Goal: Information Seeking & Learning: Learn about a topic

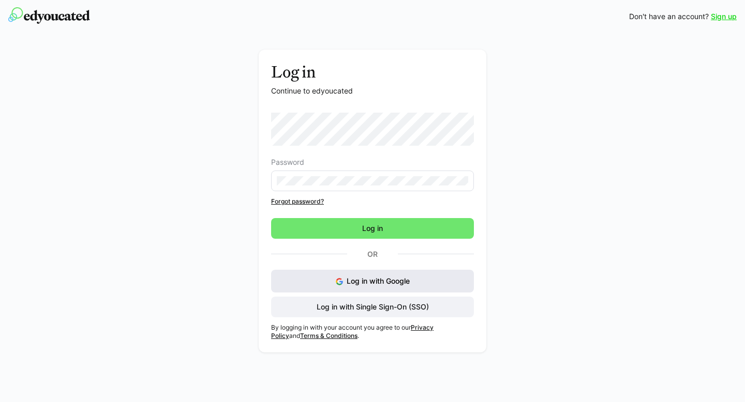
click at [424, 279] on button "Log in with Google" at bounding box center [372, 281] width 203 height 23
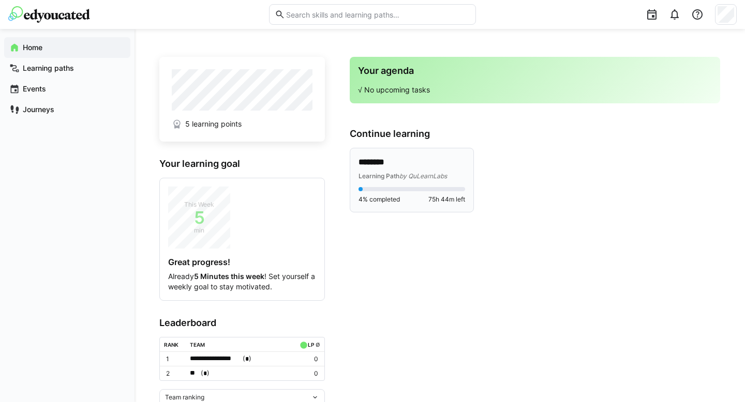
click at [385, 181] on div "******** Learning Path by QuLearnLabs 4% completed 75h 44m left" at bounding box center [411, 180] width 107 height 47
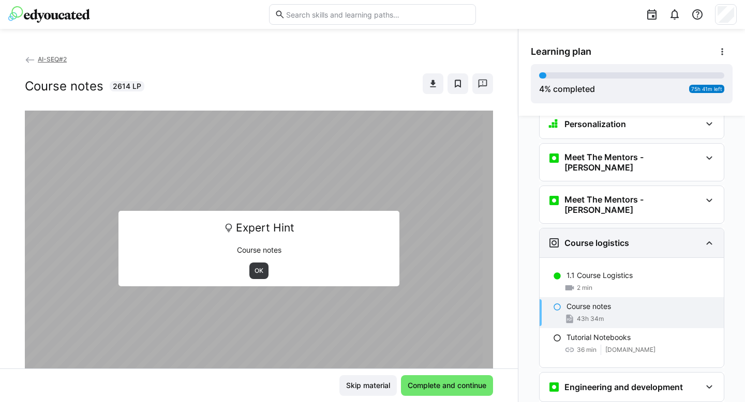
scroll to position [75, 0]
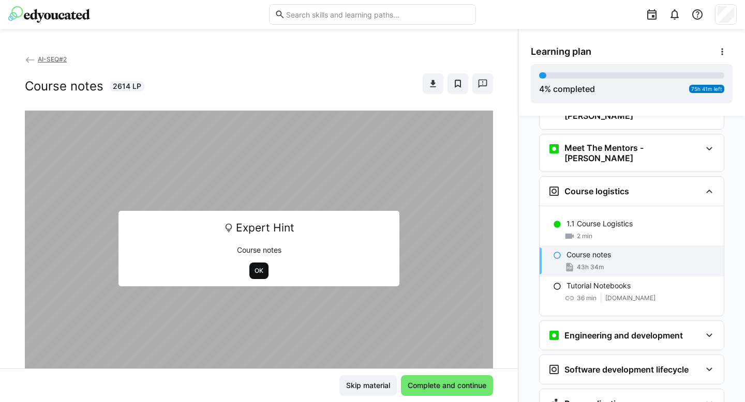
click at [253, 273] on span "OK" at bounding box center [258, 271] width 11 height 8
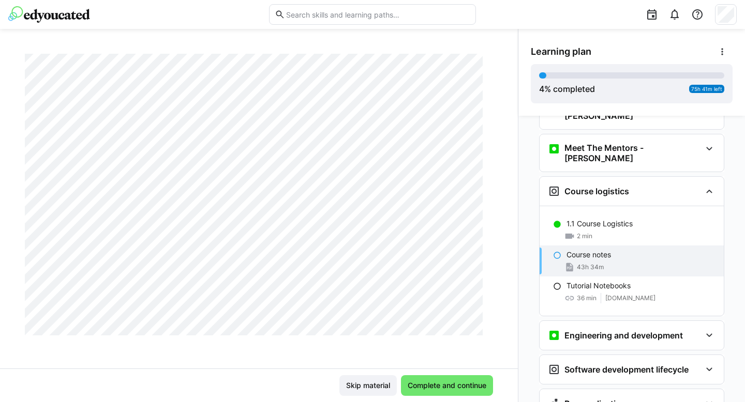
scroll to position [30210, 0]
click at [472, 391] on span "Complete and continue" at bounding box center [447, 386] width 82 height 10
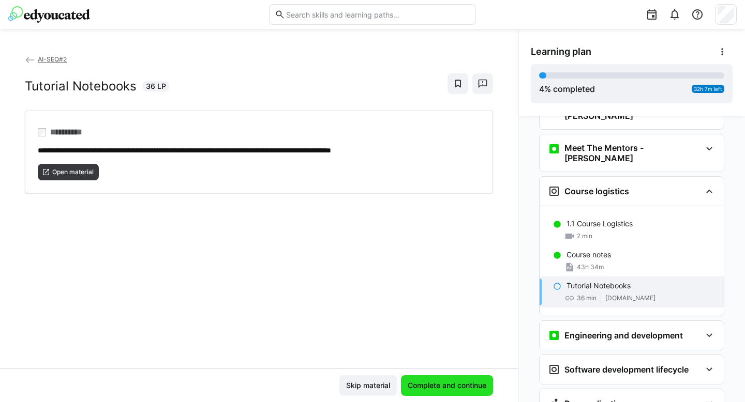
click at [460, 391] on span "Complete and continue" at bounding box center [447, 386] width 92 height 21
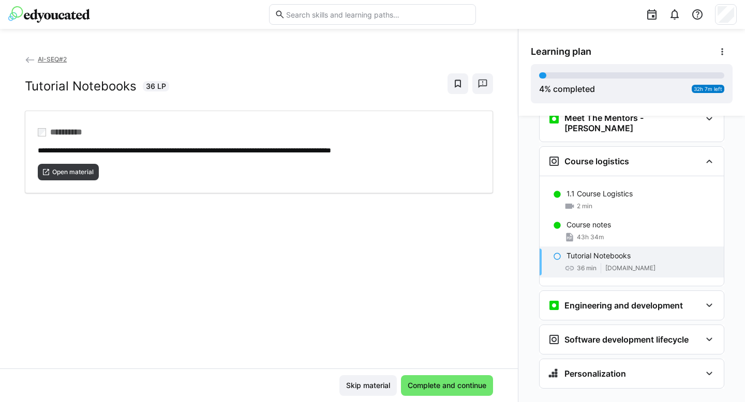
scroll to position [107, 0]
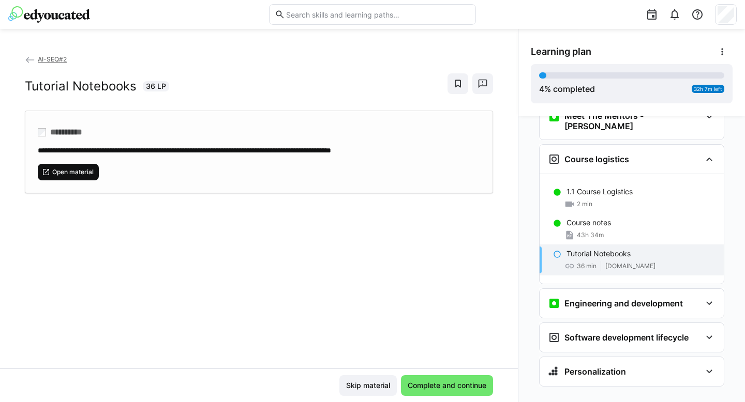
click at [85, 170] on span "Open material" at bounding box center [72, 172] width 43 height 8
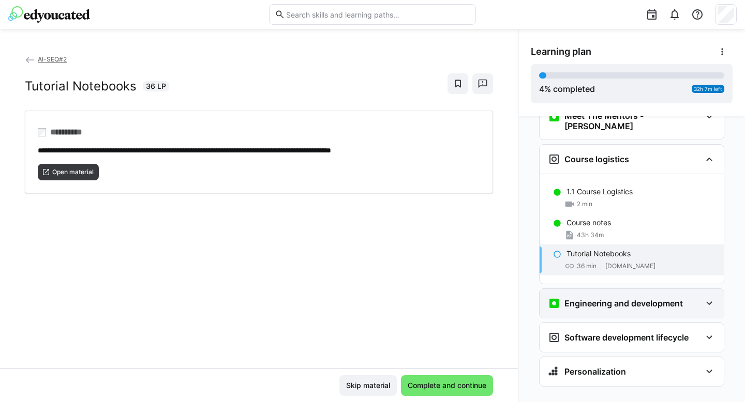
click at [703, 297] on eds-icon at bounding box center [709, 303] width 12 height 12
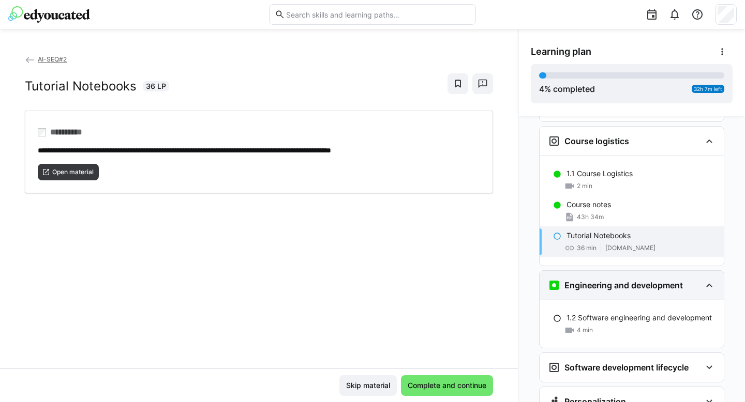
scroll to position [155, 0]
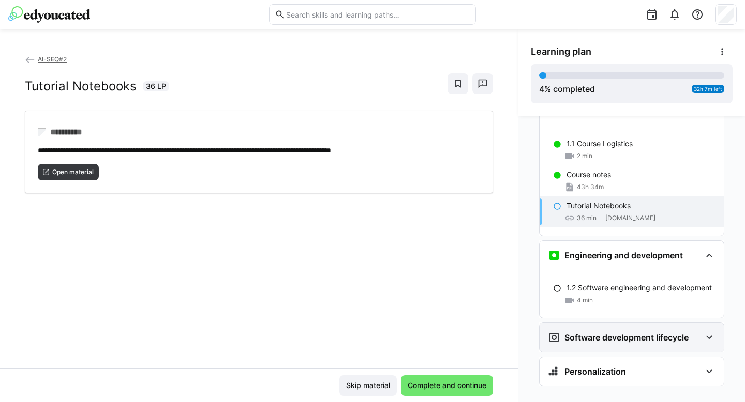
click at [698, 323] on div "Software development lifecycle" at bounding box center [631, 337] width 184 height 29
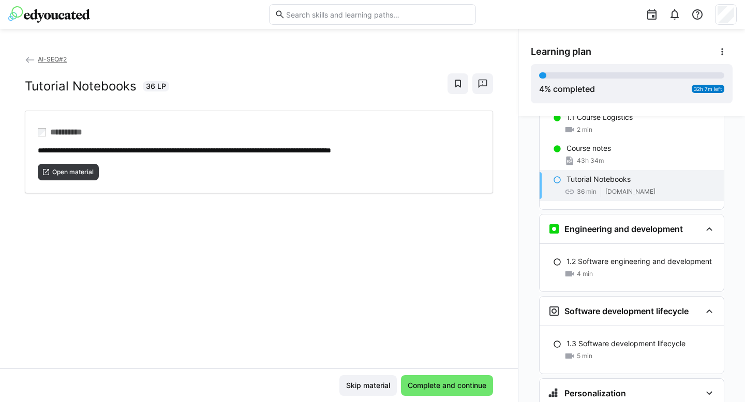
scroll to position [181, 0]
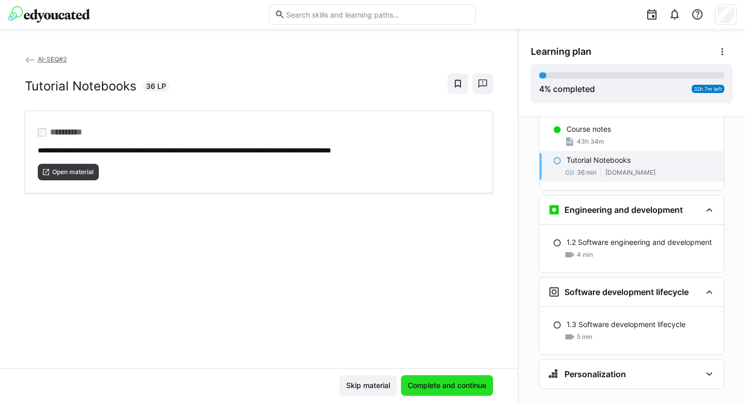
click at [464, 386] on span "Complete and continue" at bounding box center [447, 386] width 82 height 10
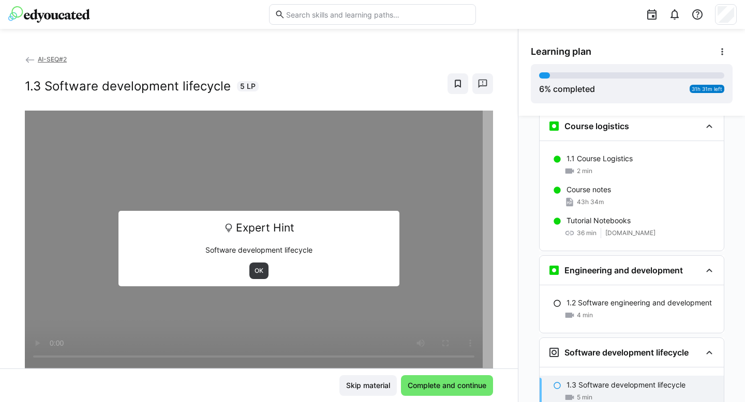
scroll to position [139, 0]
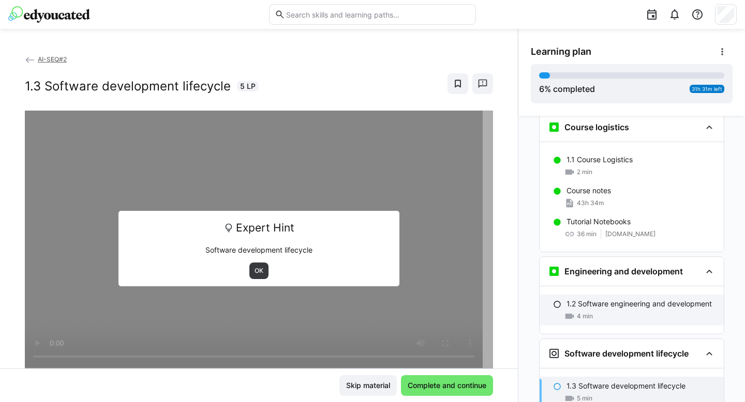
click at [574, 299] on p "1.2 Software engineering and development" at bounding box center [638, 304] width 145 height 10
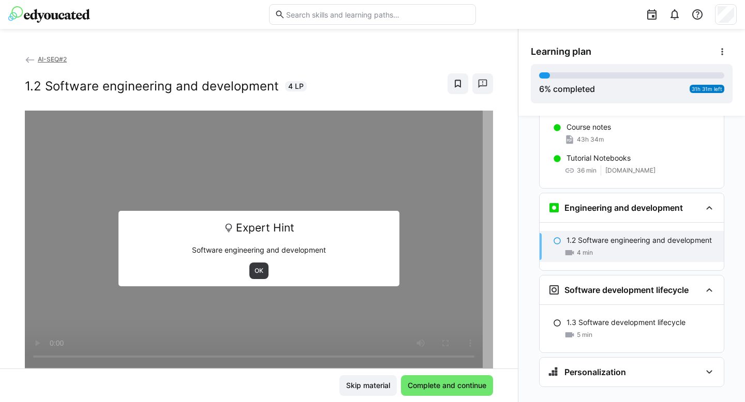
scroll to position [203, 0]
click at [254, 270] on span "OK" at bounding box center [258, 271] width 11 height 8
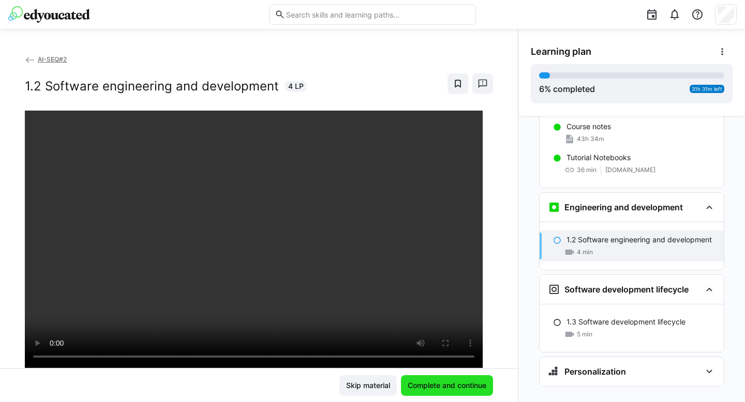
click at [427, 381] on span "Complete and continue" at bounding box center [447, 386] width 82 height 10
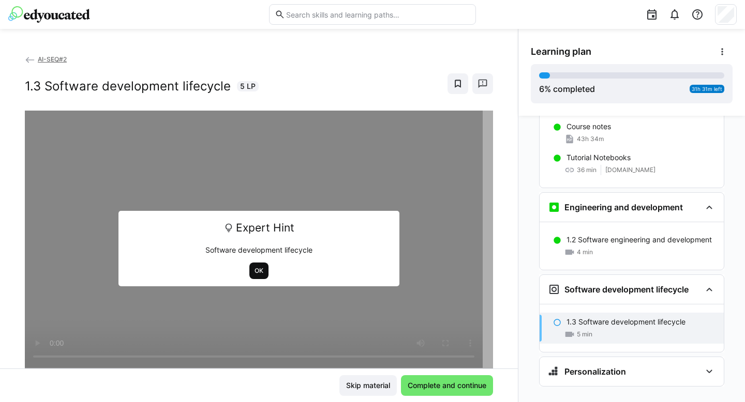
click at [258, 272] on span "OK" at bounding box center [258, 271] width 11 height 8
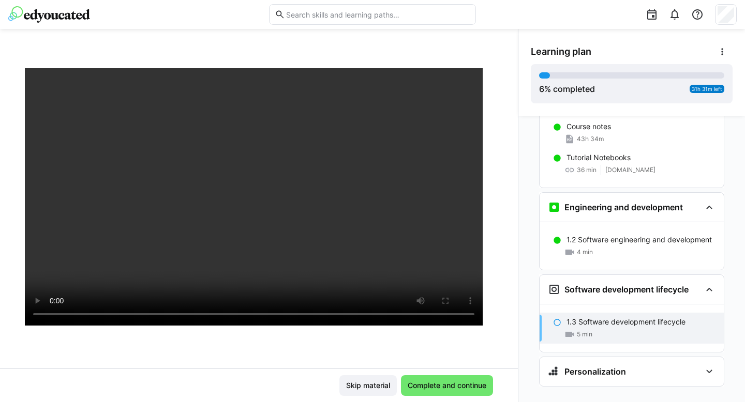
scroll to position [43, 0]
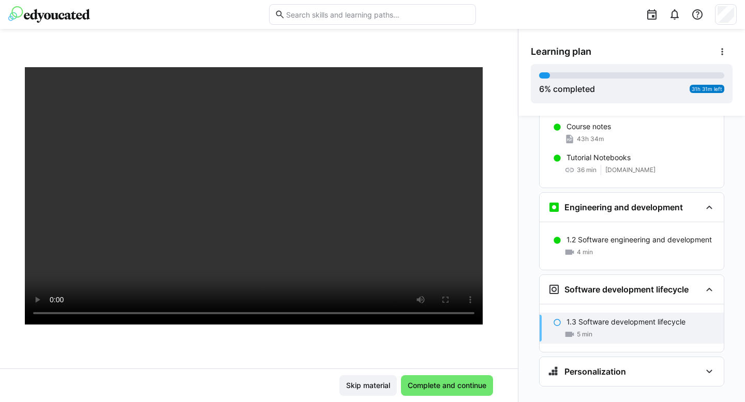
click at [455, 397] on div "Skip material Complete and continue" at bounding box center [259, 386] width 518 height 34
click at [455, 392] on span "Complete and continue" at bounding box center [447, 386] width 92 height 21
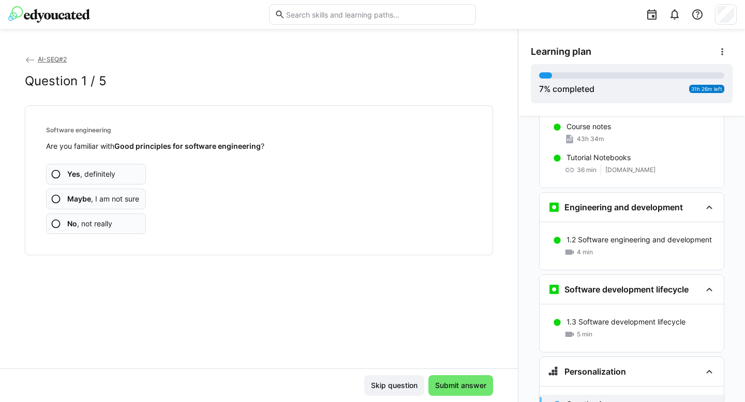
click at [128, 174] on app-assessment-question-radio "Yes , definitely" at bounding box center [96, 174] width 100 height 21
click at [121, 169] on app-assessment-question-radio "Yes , definitely" at bounding box center [96, 174] width 100 height 21
click at [128, 173] on app-assessment-question-radio "Yes , definitely" at bounding box center [96, 174] width 100 height 21
click at [121, 201] on span "Maybe , I am not sure" at bounding box center [103, 199] width 72 height 10
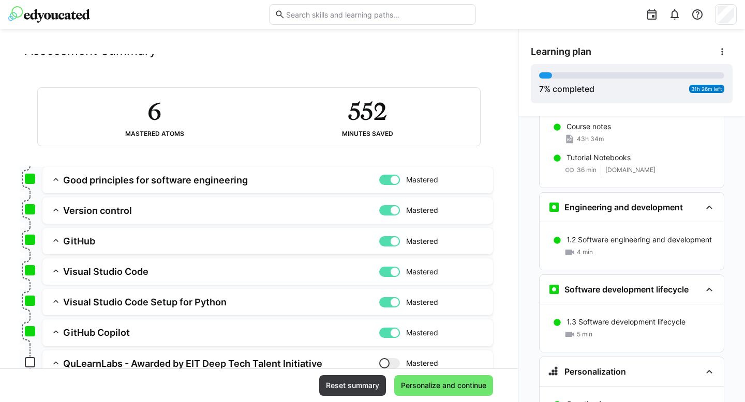
scroll to position [111, 0]
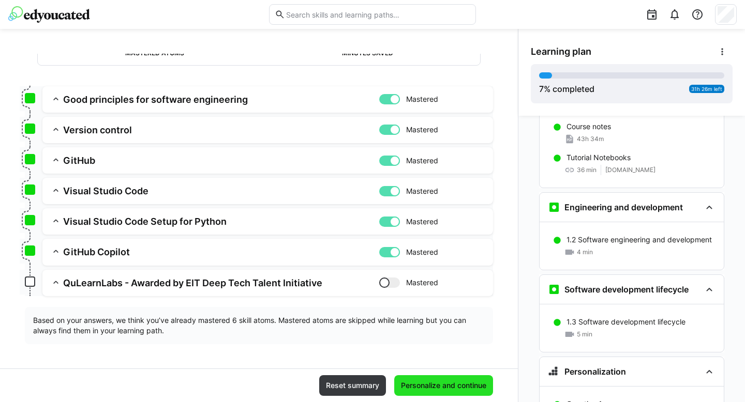
click at [422, 381] on span "Personalize and continue" at bounding box center [443, 386] width 88 height 10
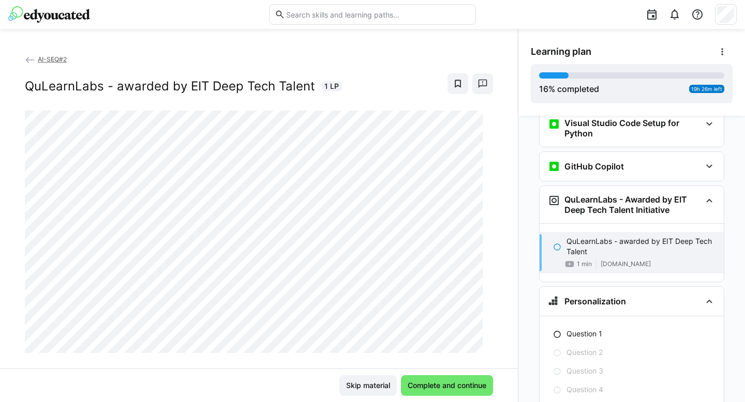
scroll to position [17, 0]
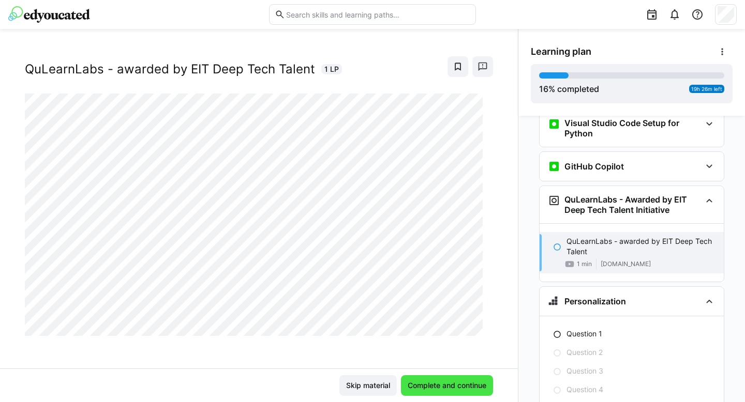
click at [442, 392] on span "Complete and continue" at bounding box center [447, 386] width 92 height 21
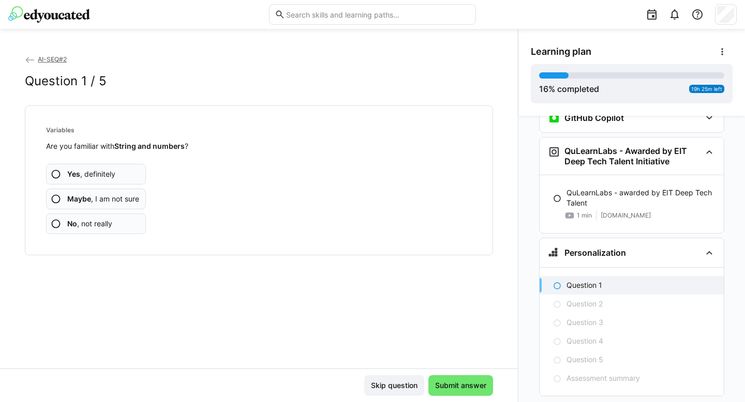
scroll to position [688, 0]
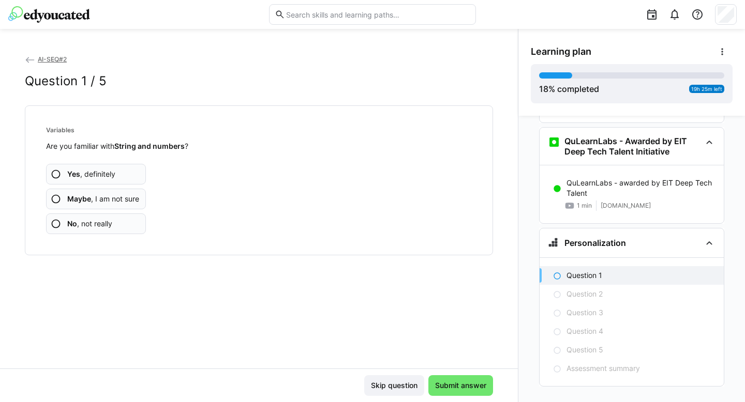
click at [129, 177] on app-assessment-question-radio "Yes , definitely" at bounding box center [96, 174] width 100 height 21
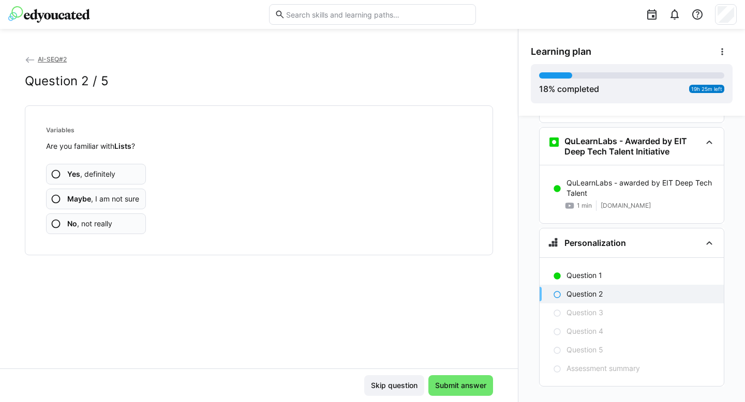
click at [124, 172] on app-assessment-question-radio "Yes , definitely" at bounding box center [96, 174] width 100 height 21
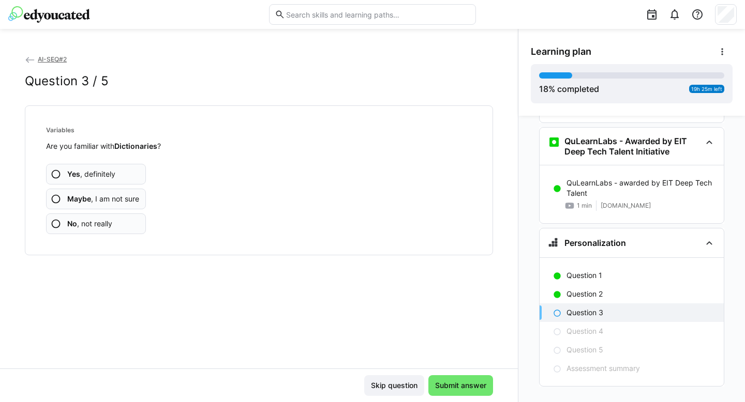
click at [125, 175] on app-assessment-question-radio "Yes , definitely" at bounding box center [96, 174] width 100 height 21
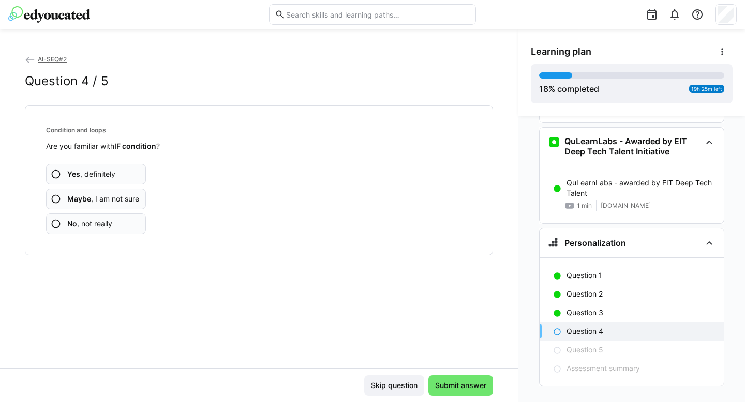
click at [125, 175] on app-assessment-question-radio "Yes , definitely" at bounding box center [96, 174] width 100 height 21
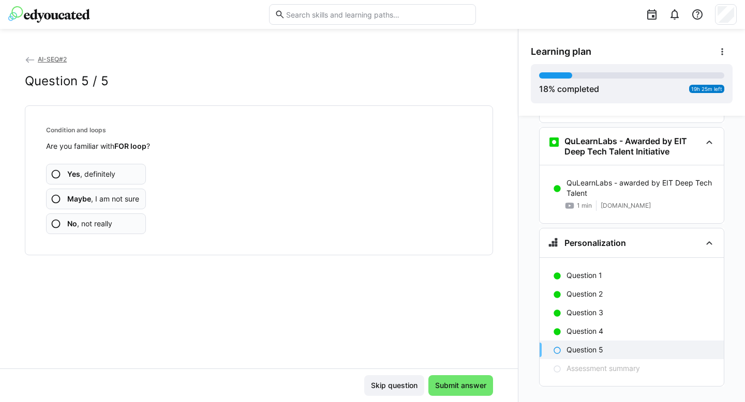
click at [125, 175] on app-assessment-question-radio "Yes , definitely" at bounding box center [96, 174] width 100 height 21
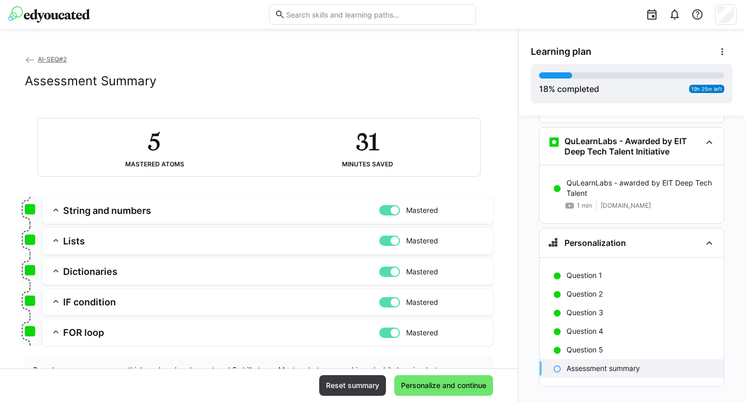
scroll to position [50, 0]
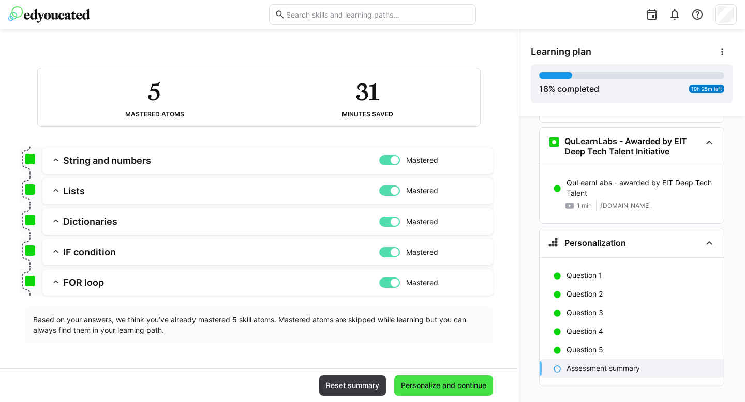
click at [445, 390] on span "Personalize and continue" at bounding box center [443, 386] width 88 height 10
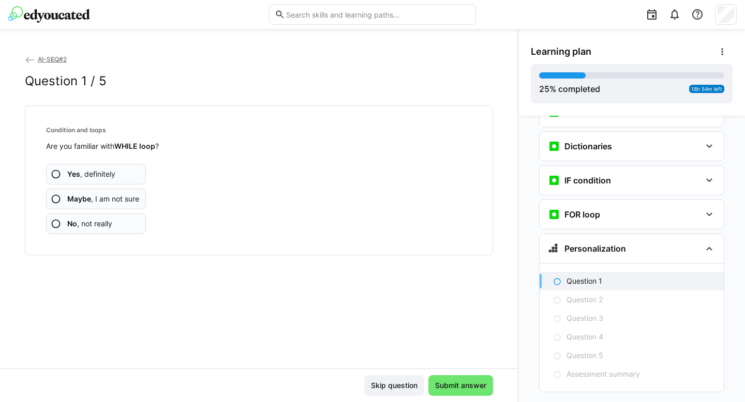
scroll to position [890, 0]
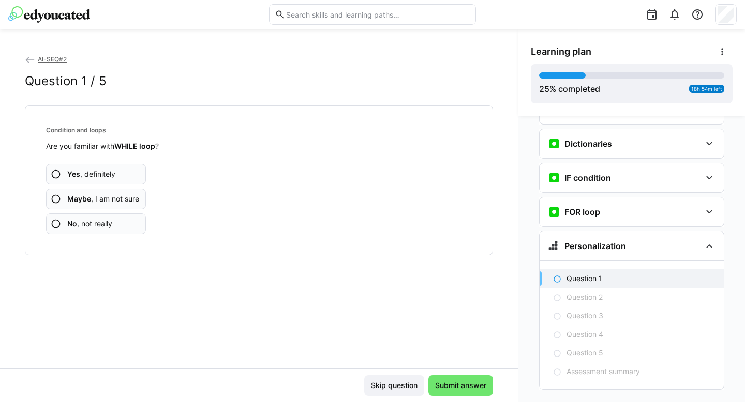
click at [126, 180] on app-assessment-question-radio "Yes , definitely" at bounding box center [96, 174] width 100 height 21
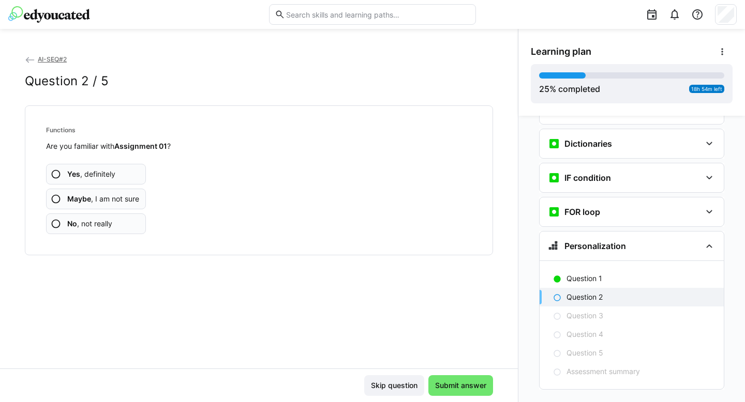
click at [126, 179] on app-assessment-question-radio "Yes , definitely" at bounding box center [96, 174] width 100 height 21
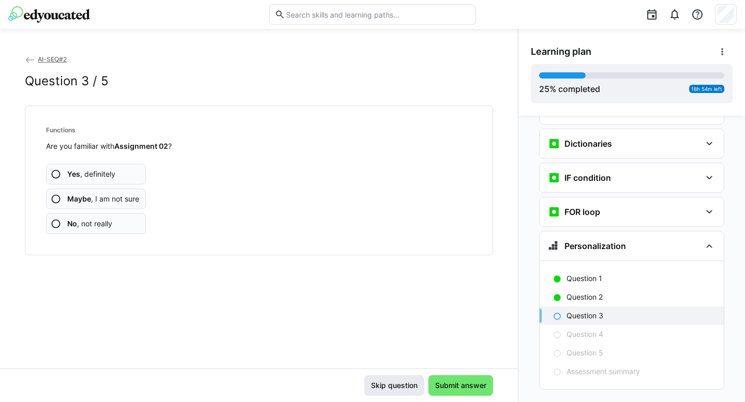
click at [395, 386] on span "Skip question" at bounding box center [394, 386] width 50 height 10
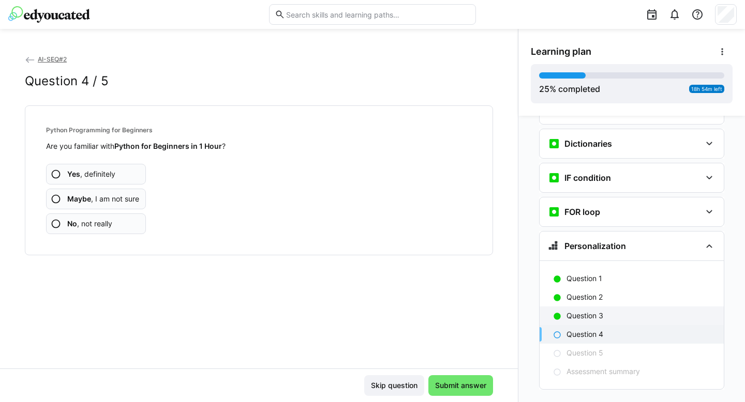
click at [589, 311] on p "Question 3" at bounding box center [584, 316] width 37 height 10
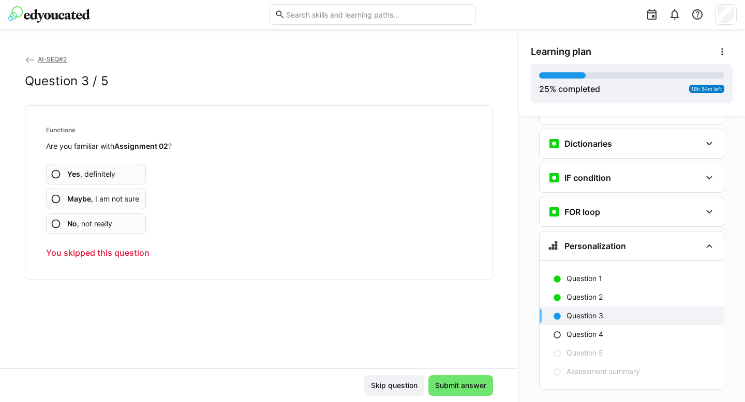
click at [131, 177] on app-assessment-question-radio "Yes , definitely" at bounding box center [96, 174] width 100 height 21
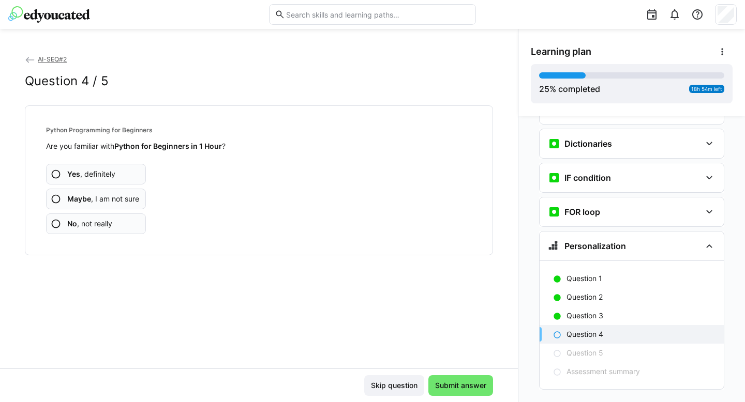
click at [115, 173] on span "Yes , definitely" at bounding box center [91, 174] width 48 height 10
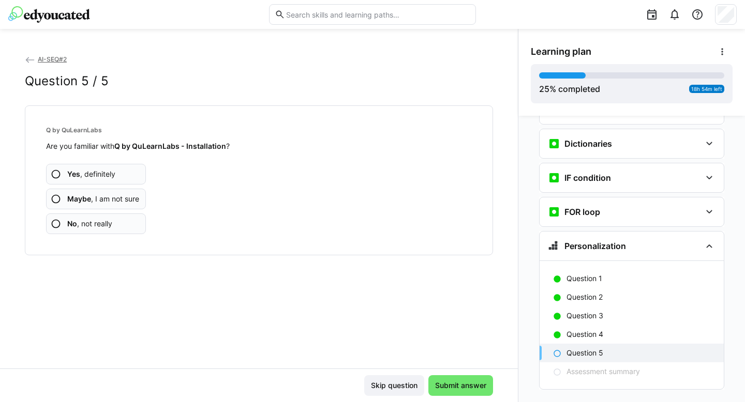
click at [127, 175] on app-assessment-question-radio "Yes , definitely" at bounding box center [96, 174] width 100 height 21
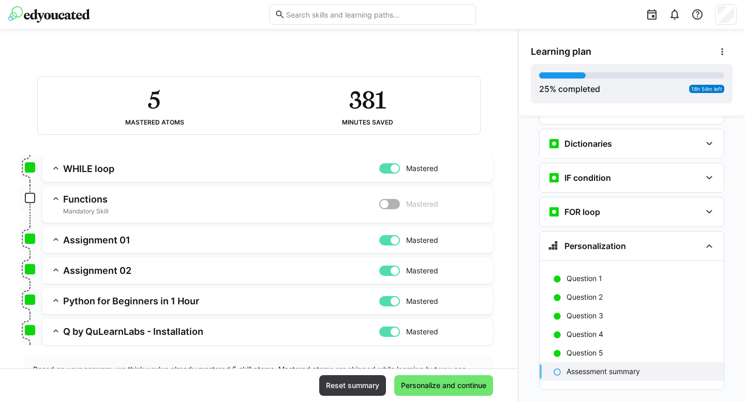
scroll to position [67, 0]
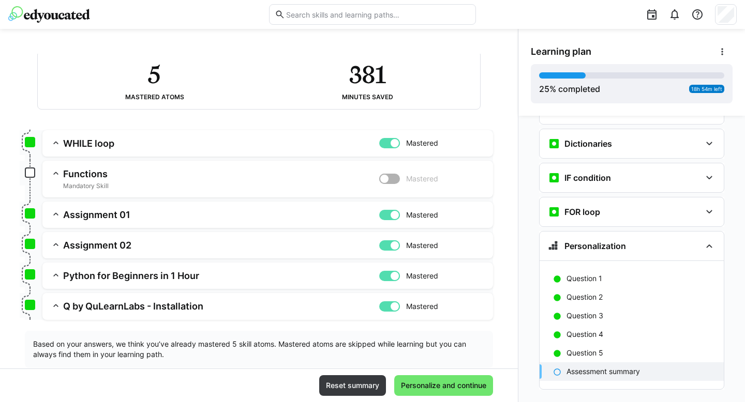
click at [206, 178] on h3 "Functions" at bounding box center [221, 174] width 316 height 12
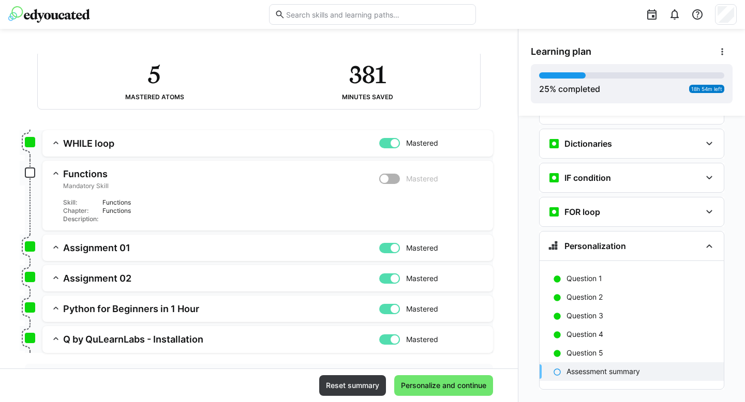
click at [386, 179] on div at bounding box center [389, 179] width 21 height 10
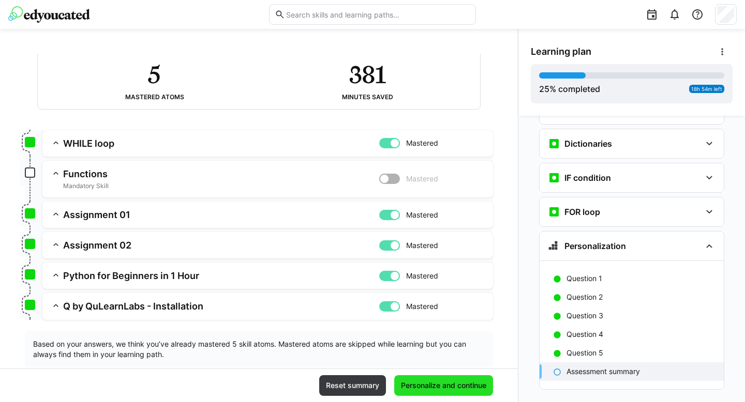
click at [432, 391] on span "Personalize and continue" at bounding box center [443, 386] width 88 height 10
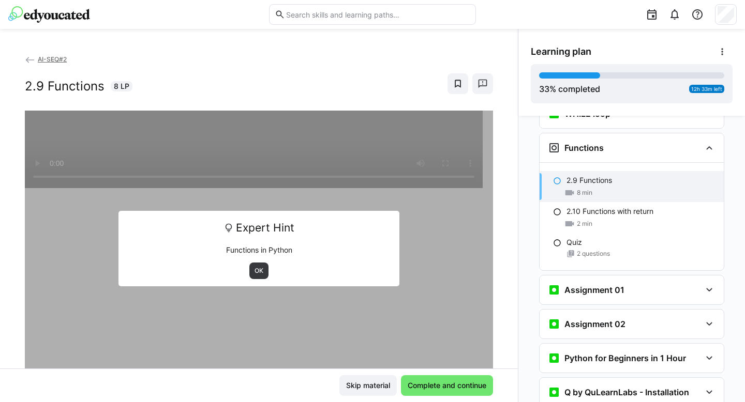
scroll to position [1057, 0]
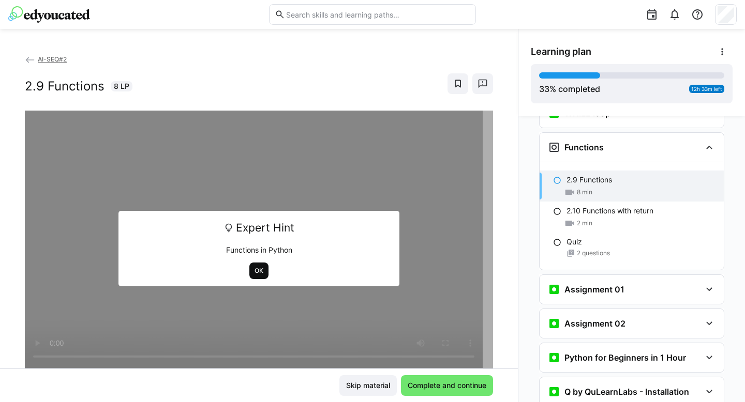
click at [254, 266] on span "OK" at bounding box center [258, 271] width 19 height 17
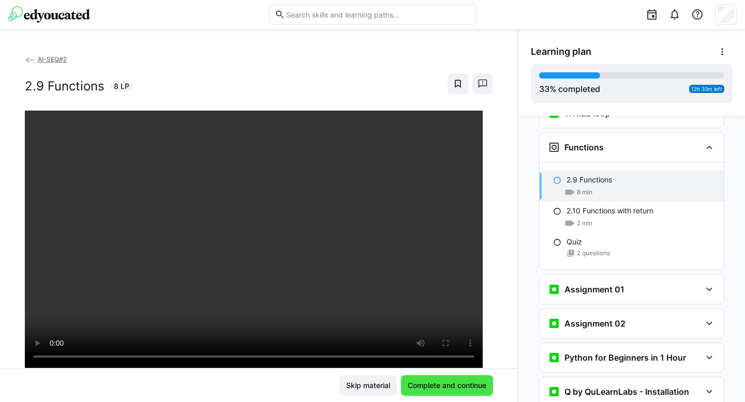
click at [447, 383] on span "Complete and continue" at bounding box center [447, 386] width 82 height 10
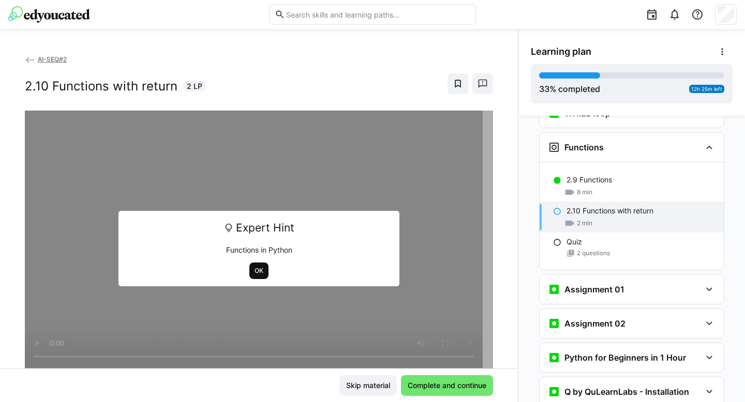
click at [260, 269] on span "OK" at bounding box center [258, 271] width 19 height 17
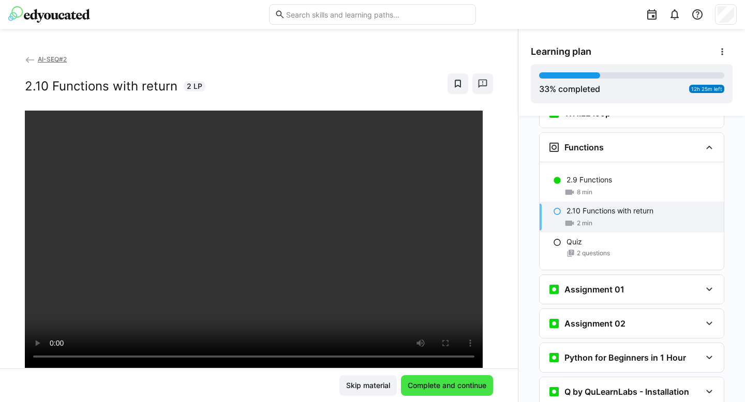
click at [451, 387] on span "Complete and continue" at bounding box center [447, 386] width 82 height 10
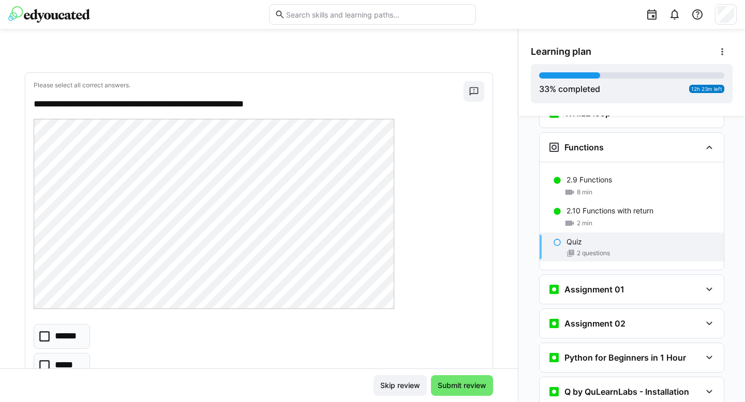
scroll to position [39, 0]
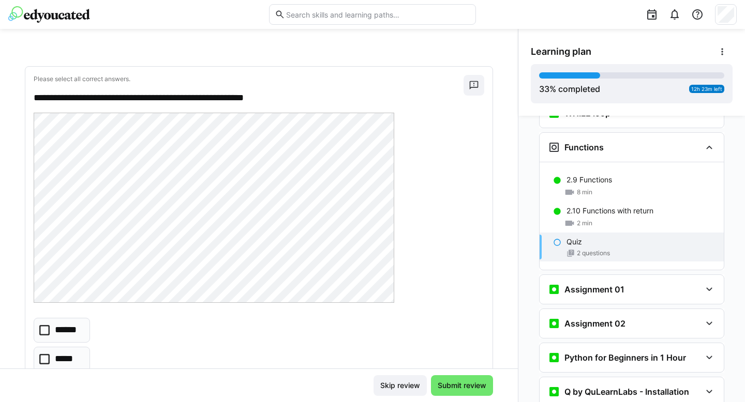
click at [57, 335] on p "******" at bounding box center [68, 330] width 27 height 13
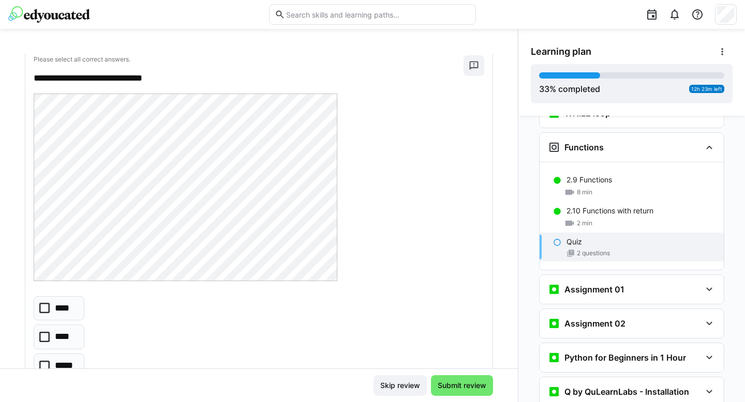
scroll to position [476, 0]
click at [57, 356] on eds-checkbox "*****" at bounding box center [59, 366] width 51 height 25
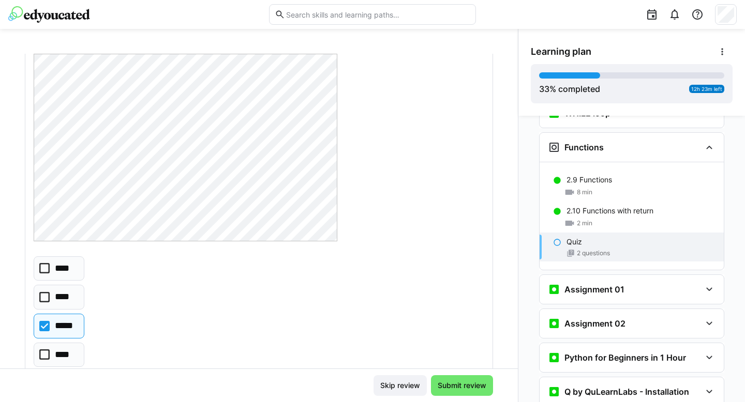
scroll to position [548, 0]
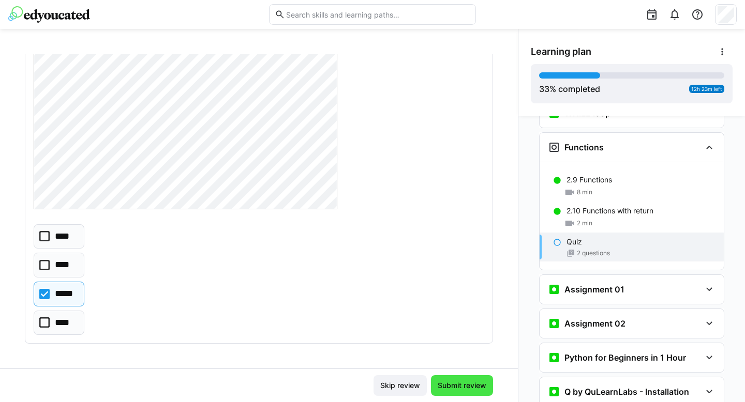
click at [439, 383] on span "Submit review" at bounding box center [462, 386] width 52 height 10
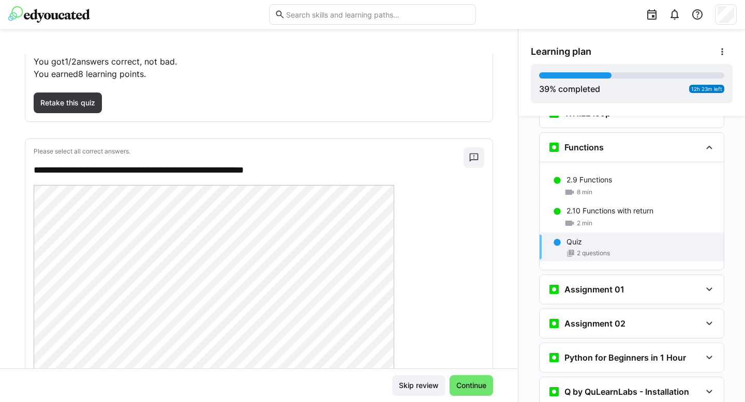
scroll to position [69, 0]
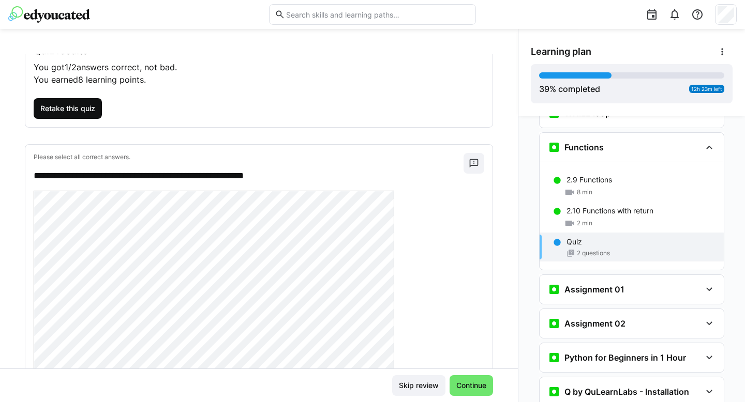
click at [59, 107] on span "Retake this quiz" at bounding box center [68, 108] width 58 height 10
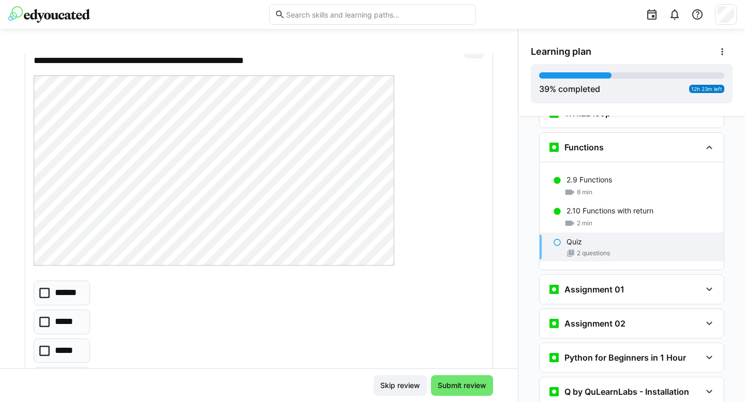
scroll to position [78, 0]
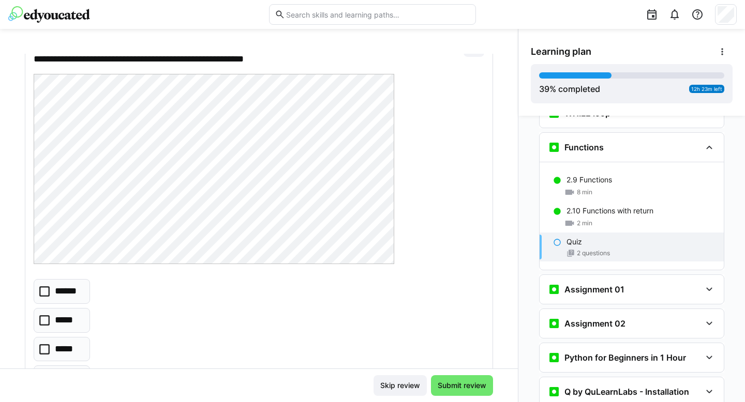
click at [64, 288] on p "******" at bounding box center [68, 291] width 27 height 13
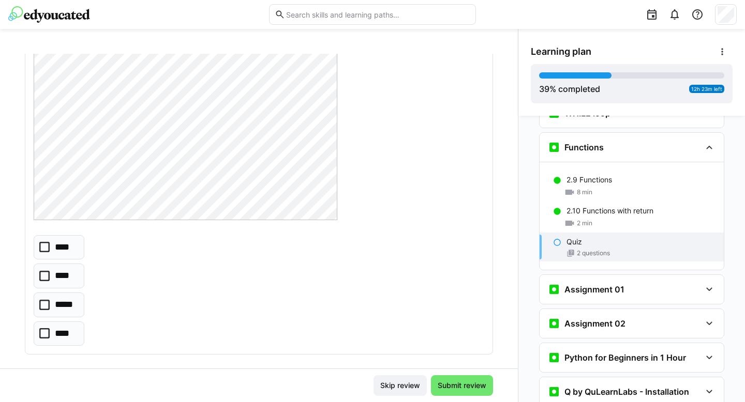
scroll to position [548, 0]
click at [74, 240] on eds-checkbox "****" at bounding box center [59, 236] width 51 height 25
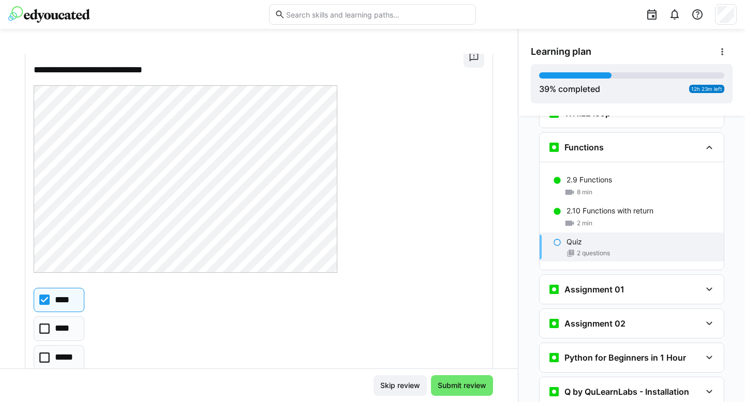
scroll to position [448, 0]
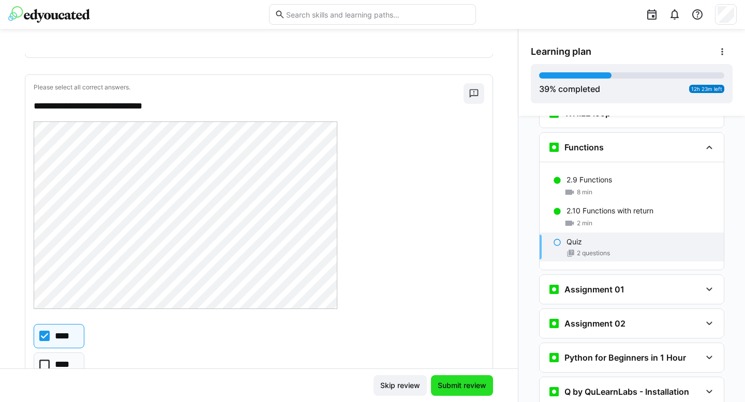
click at [457, 387] on span "Submit review" at bounding box center [462, 386] width 52 height 10
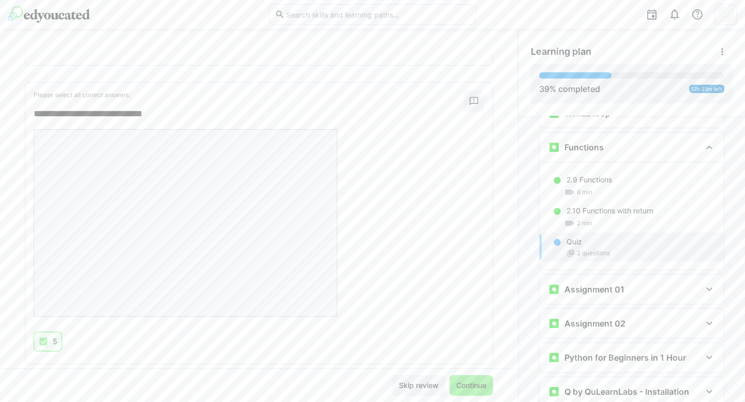
scroll to position [453, 0]
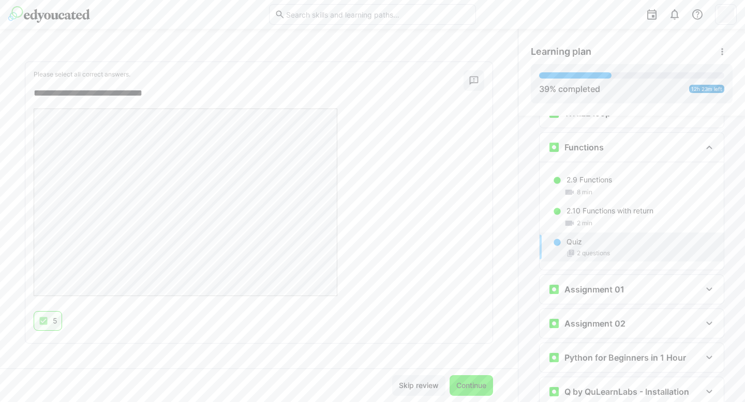
click at [469, 387] on span "Continue" at bounding box center [471, 386] width 33 height 10
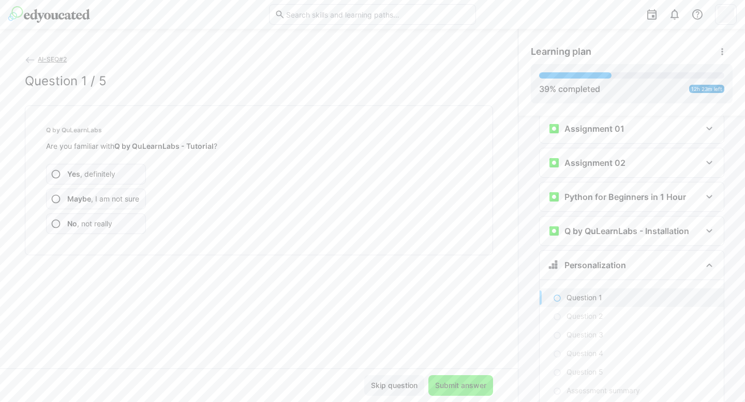
scroll to position [1240, 0]
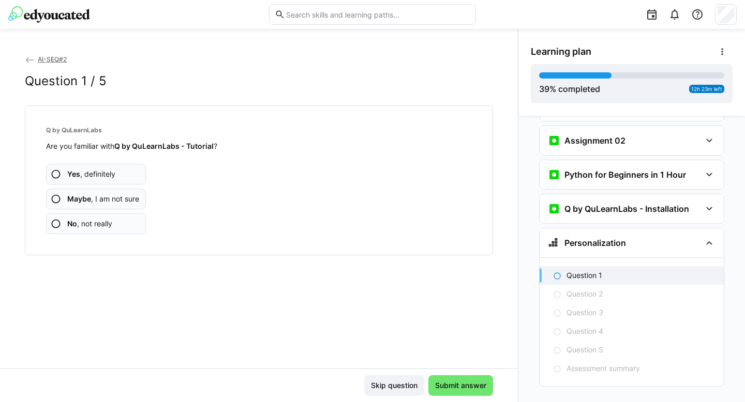
click at [113, 184] on app-assessment-question-radio "Yes , definitely" at bounding box center [96, 174] width 100 height 21
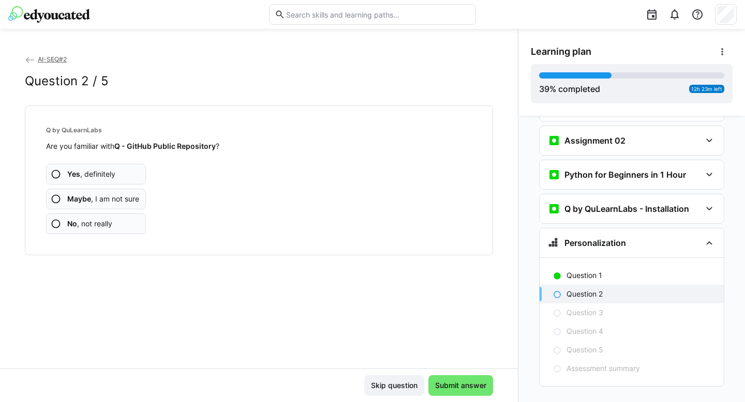
click at [128, 178] on app-assessment-question-radio "Yes , definitely" at bounding box center [96, 174] width 100 height 21
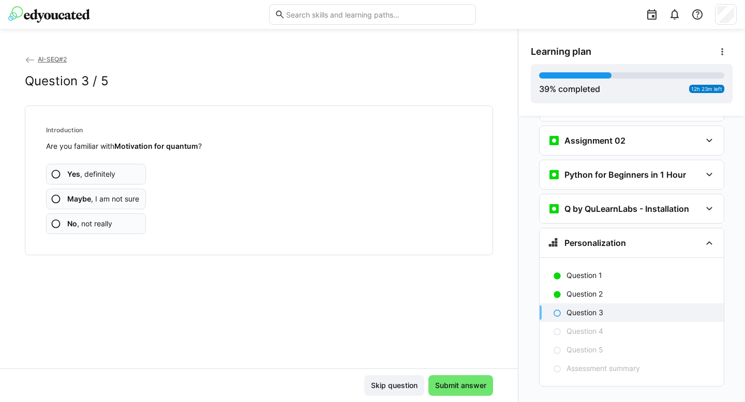
click at [128, 178] on app-assessment-question-radio "Yes , definitely" at bounding box center [96, 174] width 100 height 21
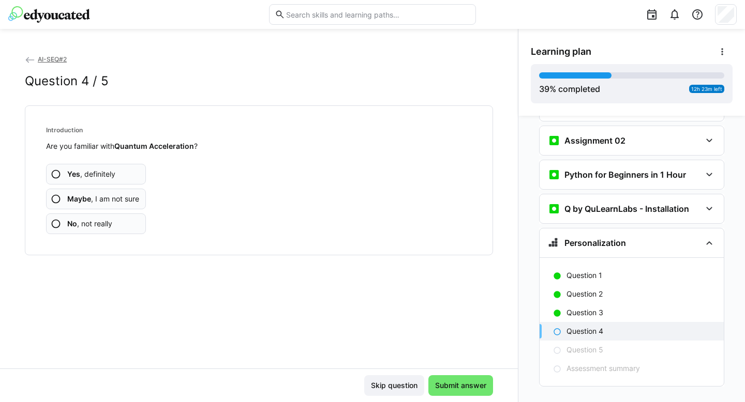
click at [128, 178] on app-assessment-question-radio "Yes , definitely" at bounding box center [96, 174] width 100 height 21
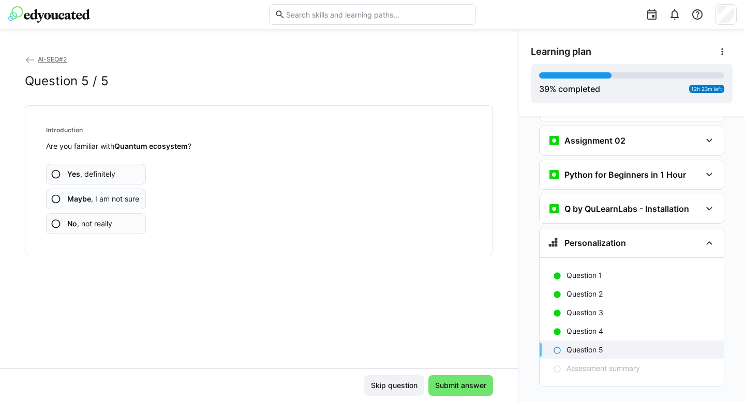
click at [128, 178] on app-assessment-question-radio "Yes , definitely" at bounding box center [96, 174] width 100 height 21
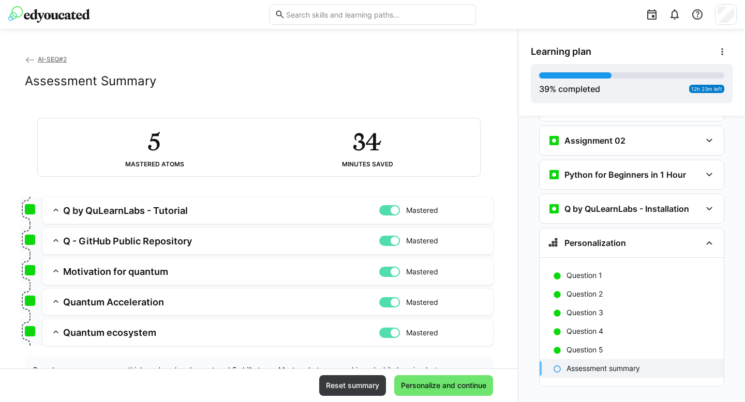
scroll to position [50, 0]
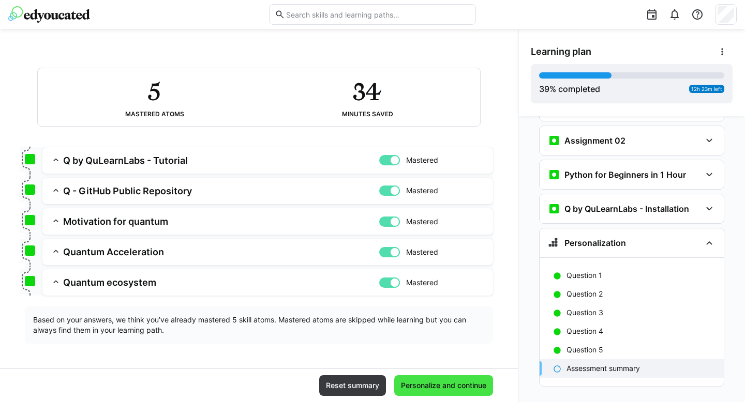
click at [437, 391] on span "Personalize and continue" at bounding box center [443, 386] width 99 height 21
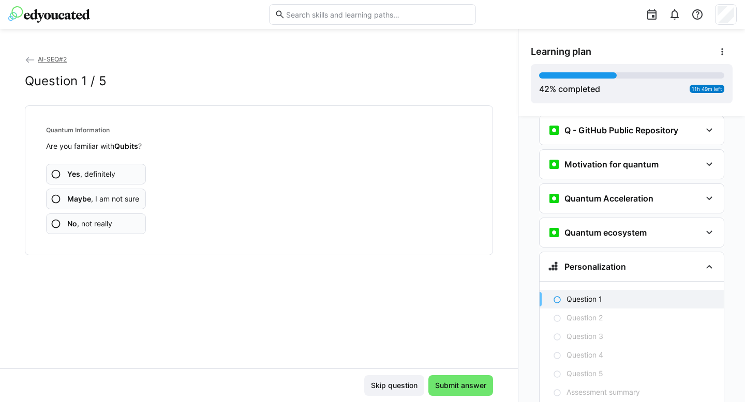
scroll to position [1445, 0]
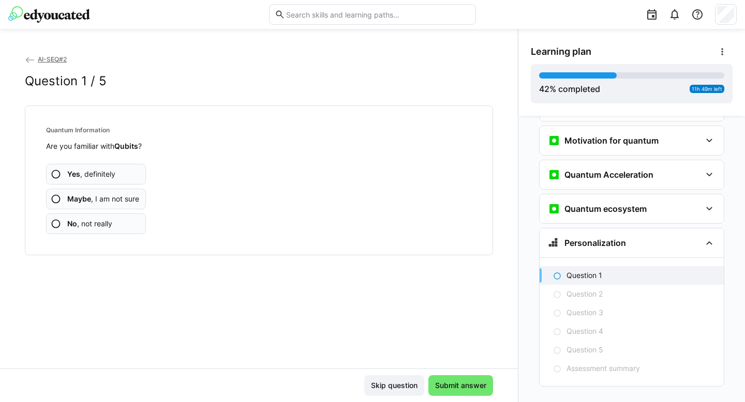
click at [116, 171] on app-assessment-question-radio "Yes , definitely" at bounding box center [96, 174] width 100 height 21
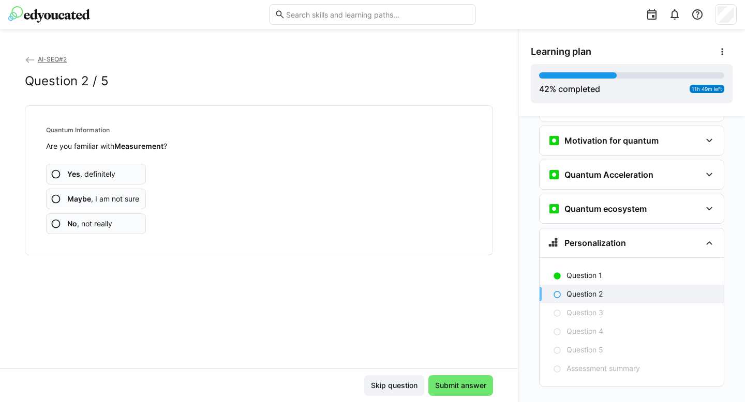
click at [116, 171] on app-assessment-question-radio "Yes , definitely" at bounding box center [96, 174] width 100 height 21
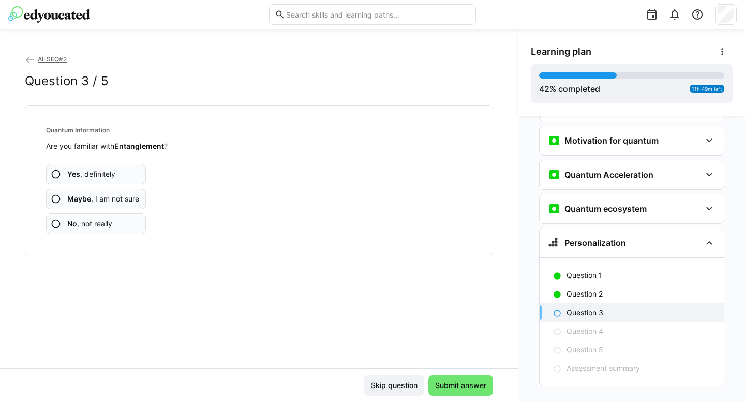
click at [116, 171] on app-assessment-question-radio "Yes , definitely" at bounding box center [96, 174] width 100 height 21
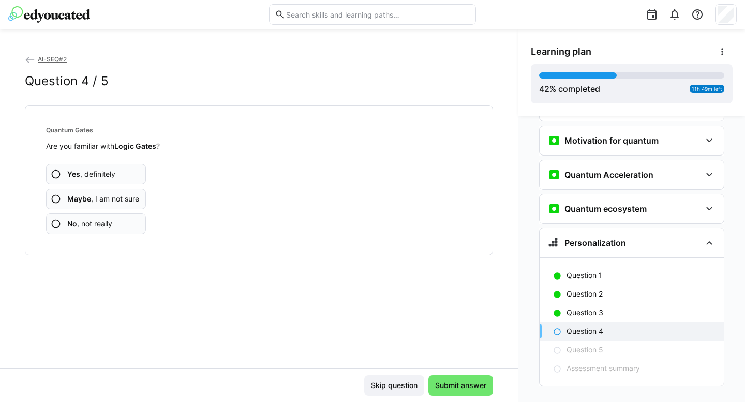
click at [116, 171] on app-assessment-question-radio "Yes , definitely" at bounding box center [96, 174] width 100 height 21
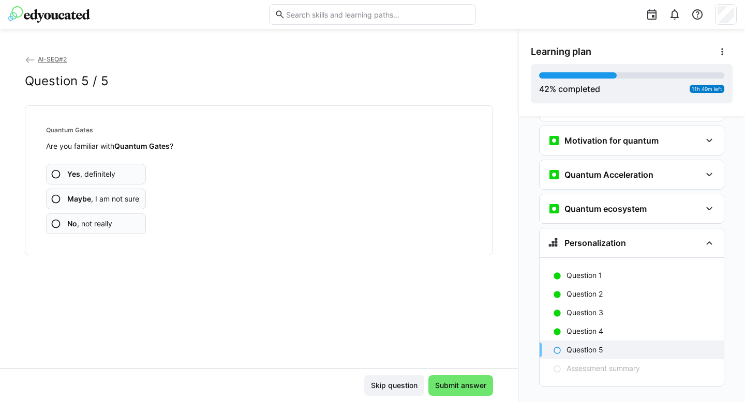
click at [116, 171] on app-assessment-question-radio "Yes , definitely" at bounding box center [96, 174] width 100 height 21
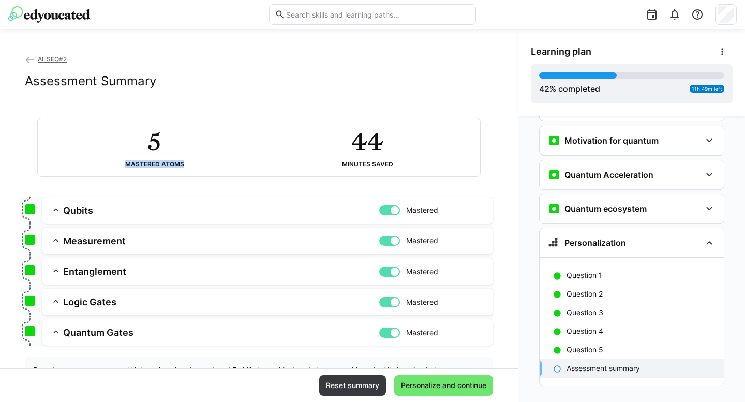
drag, startPoint x: 116, startPoint y: 171, endPoint x: 157, endPoint y: 147, distance: 48.0
click at [158, 147] on div "5 Mastered atoms 44 Minutes saved" at bounding box center [259, 147] width 442 height 58
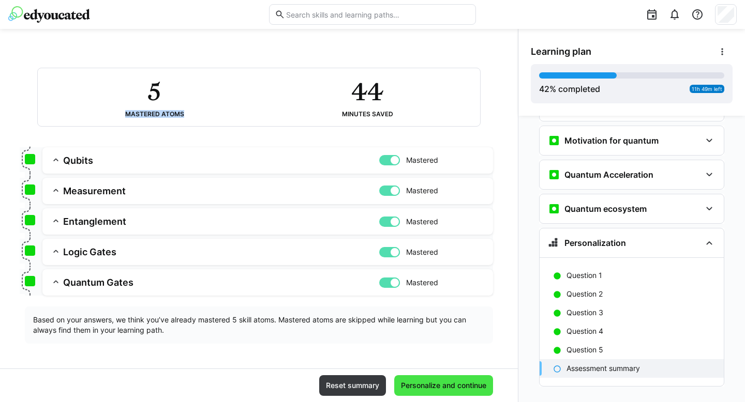
click at [422, 388] on span "Personalize and continue" at bounding box center [443, 386] width 88 height 10
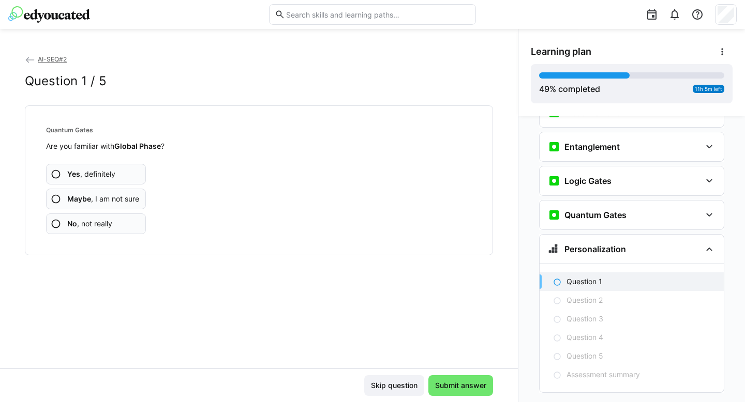
scroll to position [1650, 0]
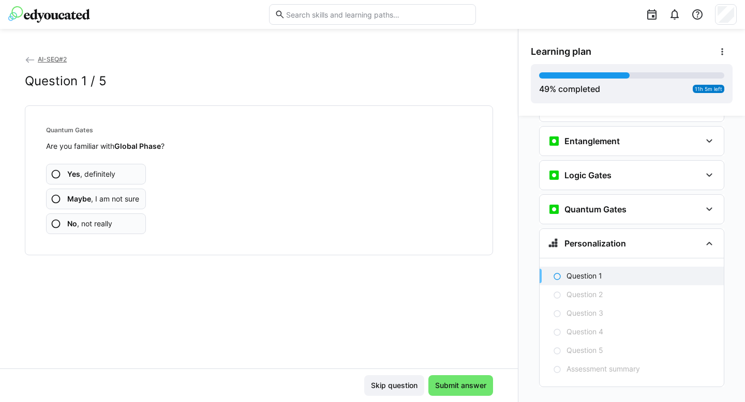
click at [75, 164] on app-assessment-question-radio "Yes , definitely" at bounding box center [96, 174] width 100 height 21
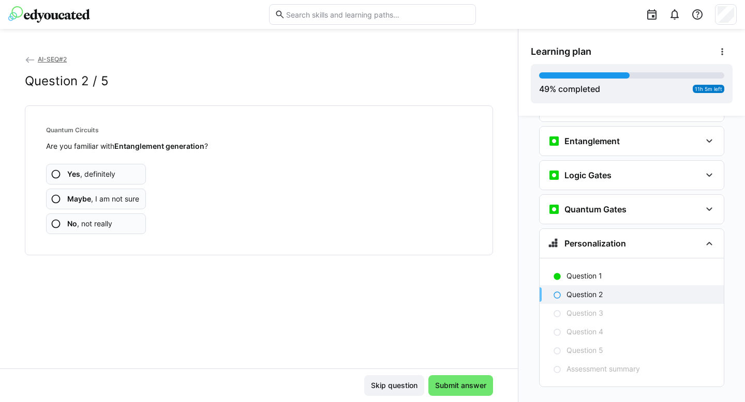
click at [108, 177] on span "Yes , definitely" at bounding box center [91, 174] width 48 height 10
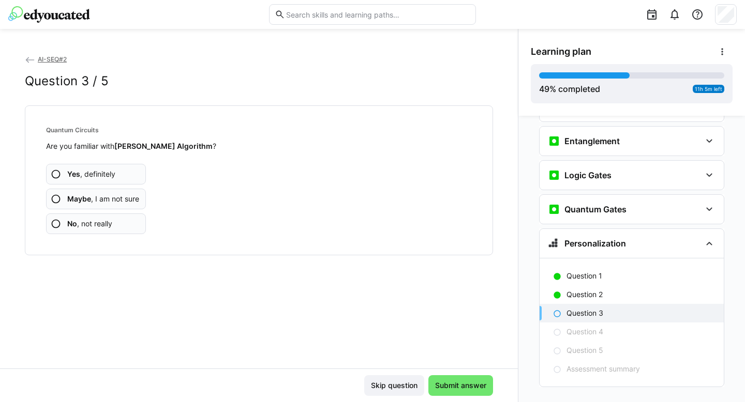
click at [115, 176] on span "Yes , definitely" at bounding box center [91, 174] width 48 height 10
click at [598, 308] on p "Question 3" at bounding box center [584, 313] width 37 height 10
click at [129, 202] on span "Maybe , I am not sure" at bounding box center [103, 199] width 72 height 10
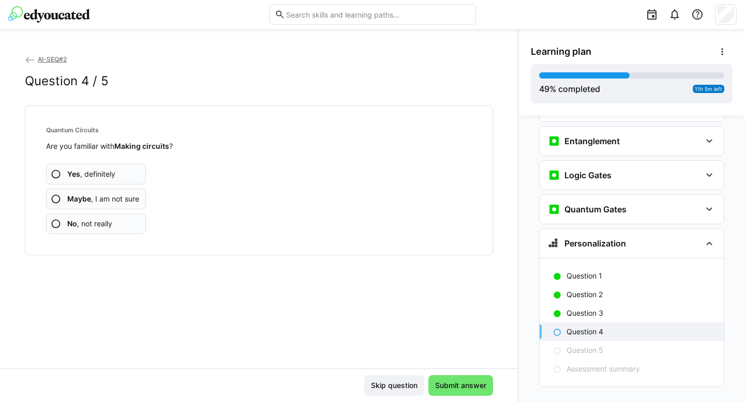
click at [113, 177] on span "Yes , definitely" at bounding box center [91, 174] width 48 height 10
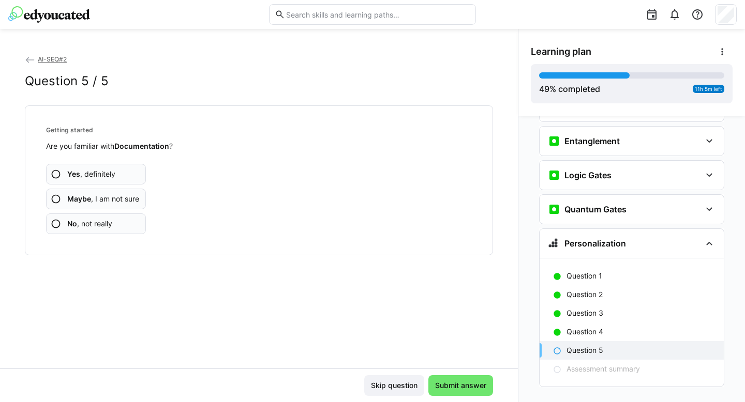
click at [130, 176] on app-assessment-question-radio "Yes , definitely" at bounding box center [96, 174] width 100 height 21
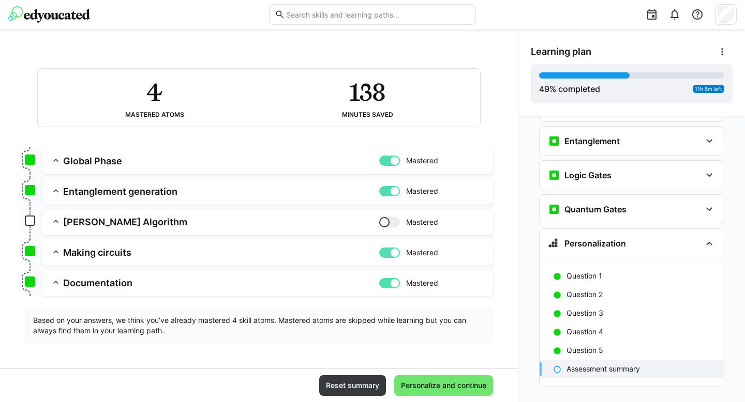
scroll to position [50, 0]
click at [469, 389] on span "Personalize and continue" at bounding box center [443, 386] width 88 height 10
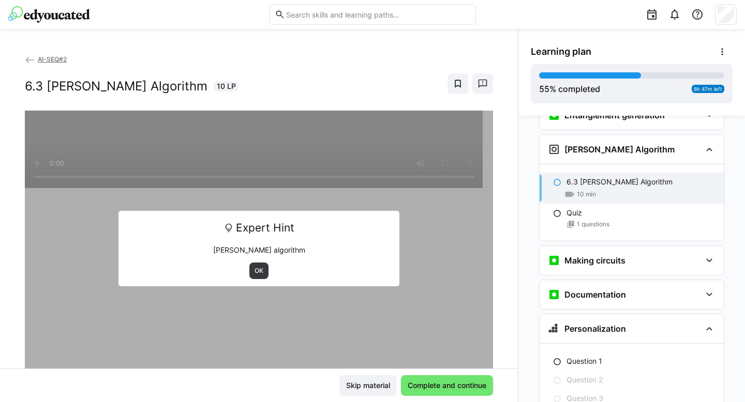
scroll to position [1848, 0]
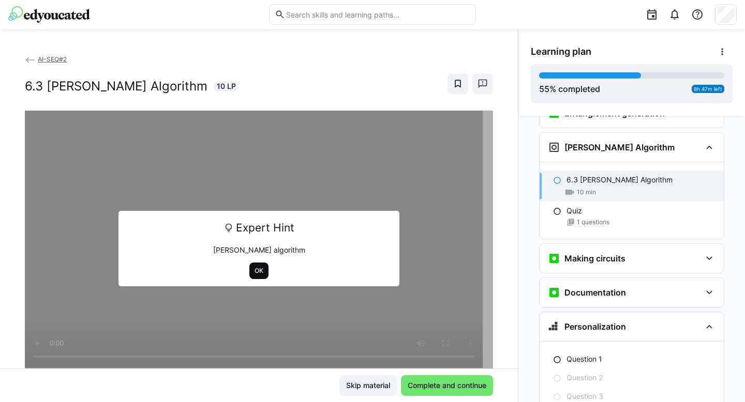
click at [253, 276] on span "OK" at bounding box center [258, 271] width 19 height 17
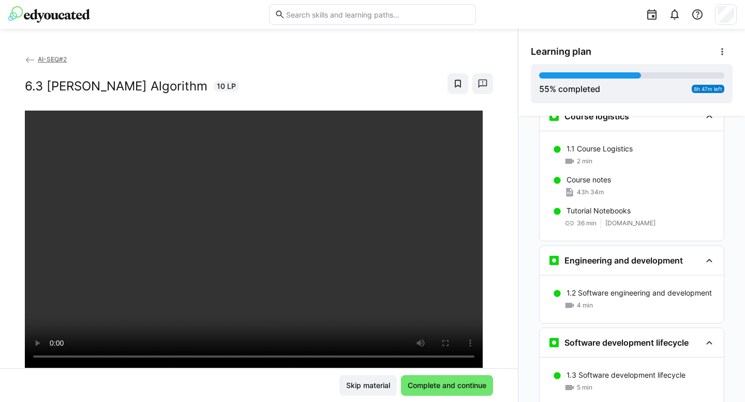
scroll to position [0, 0]
